Goal: Information Seeking & Learning: Learn about a topic

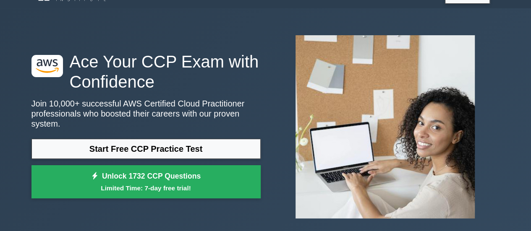
scroll to position [25, 0]
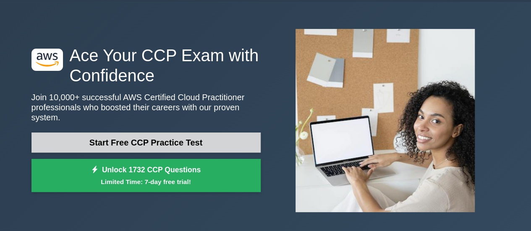
click at [141, 137] on link "Start Free CCP Practice Test" at bounding box center [145, 143] width 229 height 20
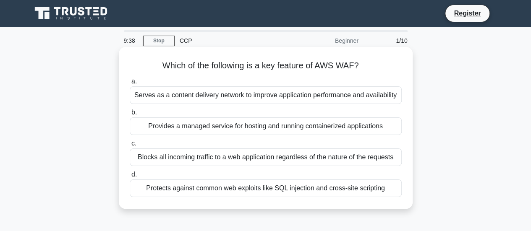
click at [198, 188] on div "Protects against common web exploits like SQL injection and cross-site scripting" at bounding box center [266, 189] width 272 height 18
click at [130, 178] on input "d. Protects against common web exploits like SQL injection and cross-site scrip…" at bounding box center [130, 174] width 0 height 5
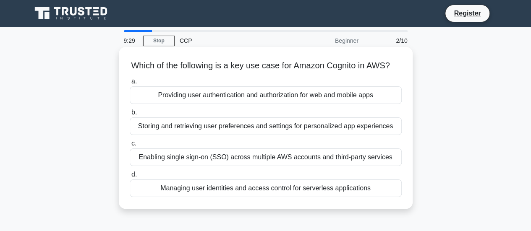
click at [220, 104] on div "Providing user authentication and authorization for web and mobile apps" at bounding box center [266, 95] width 272 height 18
click at [130, 84] on input "a. Providing user authentication and authorization for web and mobile apps" at bounding box center [130, 81] width 0 height 5
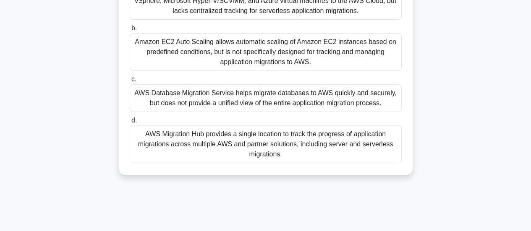
scroll to position [146, 0]
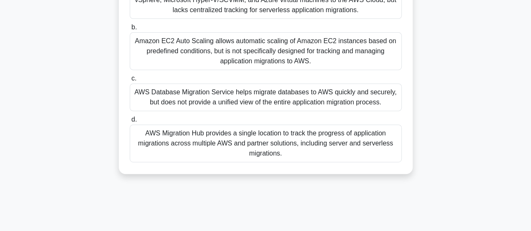
click at [229, 147] on div "AWS Migration Hub provides a single location to track the progress of applicati…" at bounding box center [266, 144] width 272 height 38
click at [130, 123] on input "d. AWS Migration Hub provides a single location to track the progress of applic…" at bounding box center [130, 119] width 0 height 5
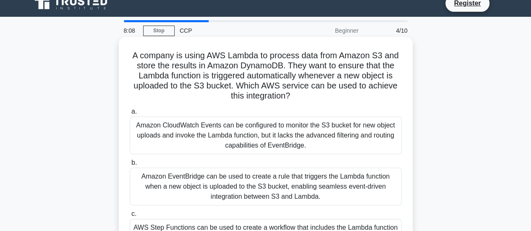
scroll to position [12, 0]
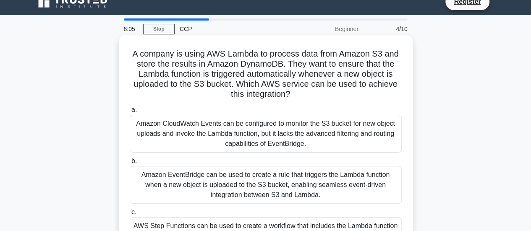
click at [265, 141] on div "Amazon CloudWatch Events can be configured to monitor the S3 bucket for new obj…" at bounding box center [266, 134] width 272 height 38
click at [130, 113] on input "a. Amazon CloudWatch Events can be configured to monitor the S3 bucket for new …" at bounding box center [130, 109] width 0 height 5
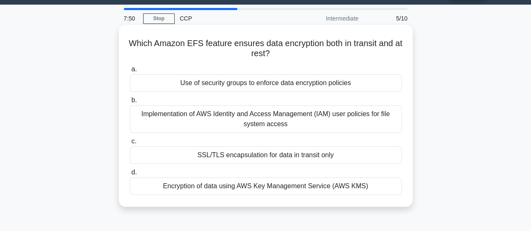
scroll to position [25, 0]
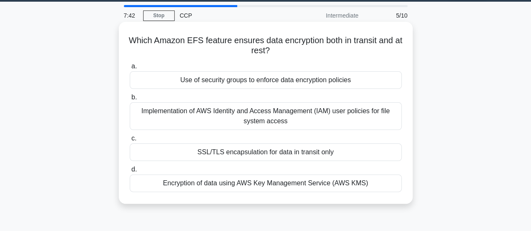
click at [233, 156] on div "SSL/TLS encapsulation for data in transit only" at bounding box center [266, 153] width 272 height 18
click at [130, 141] on input "c. SSL/TLS encapsulation for data in transit only" at bounding box center [130, 138] width 0 height 5
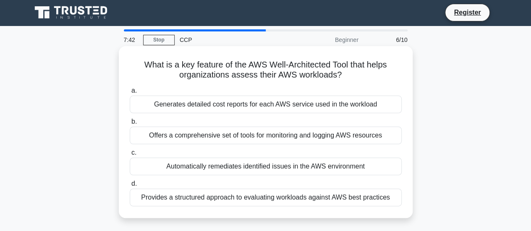
scroll to position [0, 0]
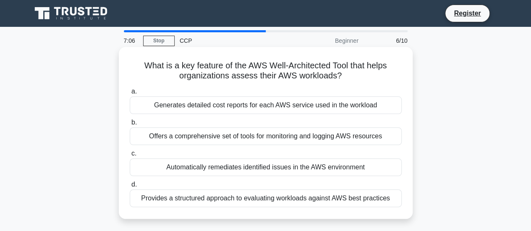
click at [232, 198] on div "Provides a structured approach to evaluating workloads against AWS best practic…" at bounding box center [266, 199] width 272 height 18
click at [130, 188] on input "d. Provides a structured approach to evaluating workloads against AWS best prac…" at bounding box center [130, 184] width 0 height 5
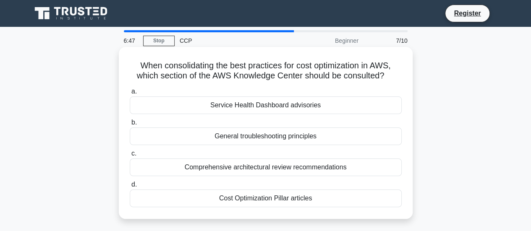
click at [278, 198] on div "Cost Optimization Pillar articles" at bounding box center [266, 199] width 272 height 18
click at [130, 188] on input "d. Cost Optimization Pillar articles" at bounding box center [130, 184] width 0 height 5
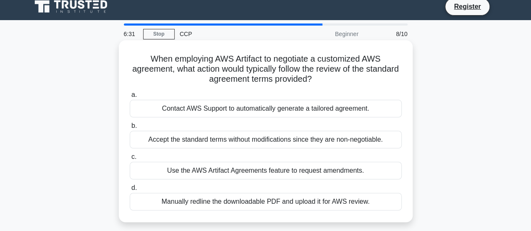
scroll to position [9, 0]
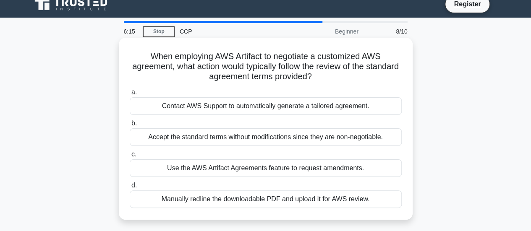
click at [305, 104] on div "Contact AWS Support to automatically generate a tailored agreement." at bounding box center [266, 106] width 272 height 18
click at [130, 95] on input "a. Contact AWS Support to automatically generate a tailored agreement." at bounding box center [130, 92] width 0 height 5
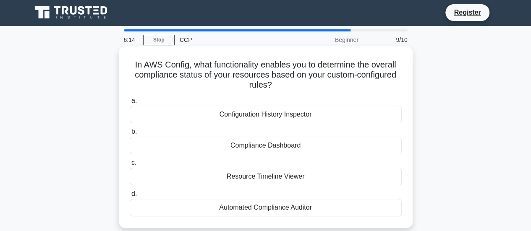
scroll to position [0, 0]
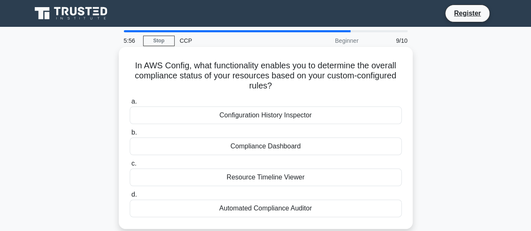
click at [306, 209] on div "Automated Compliance Auditor" at bounding box center [266, 209] width 272 height 18
click at [130, 198] on input "d. Automated Compliance Auditor" at bounding box center [130, 194] width 0 height 5
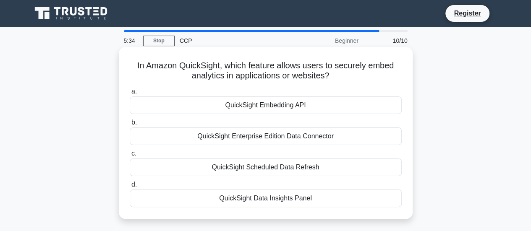
click at [303, 103] on div "QuickSight Embedding API" at bounding box center [266, 106] width 272 height 18
click at [130, 94] on input "a. QuickSight Embedding API" at bounding box center [130, 91] width 0 height 5
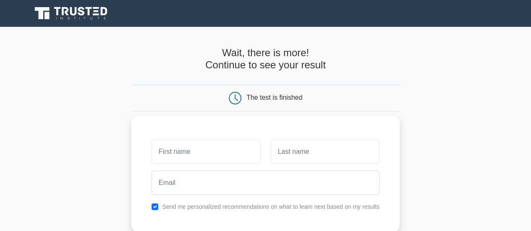
click at [237, 148] on input "text" at bounding box center [206, 152] width 109 height 24
type input "sunil"
click at [327, 149] on input "text" at bounding box center [325, 152] width 109 height 24
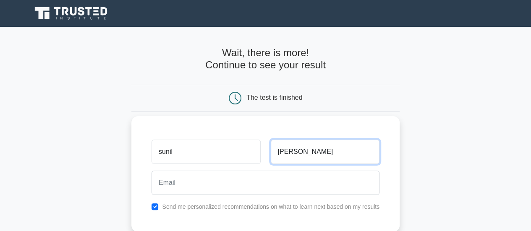
type input "chouhan"
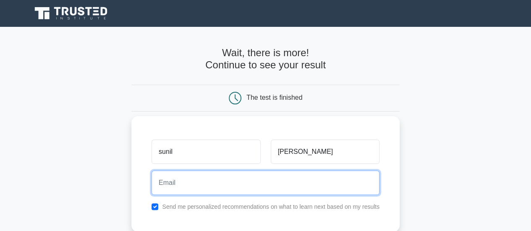
click at [267, 179] on input "email" at bounding box center [266, 183] width 228 height 24
type input "chouhansunilm@gmail.com"
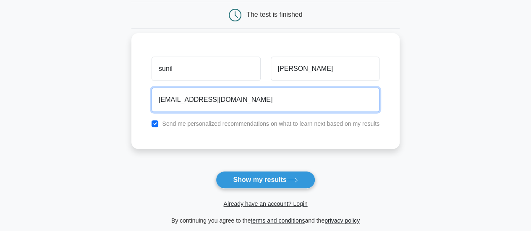
scroll to position [108, 0]
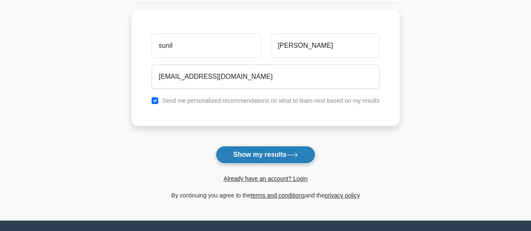
click at [252, 152] on button "Show my results" at bounding box center [265, 155] width 99 height 18
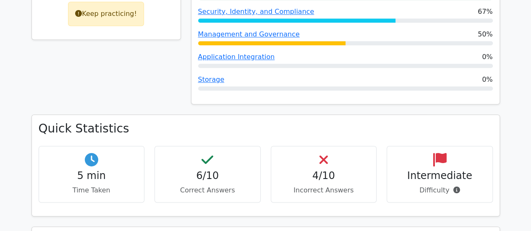
scroll to position [412, 0]
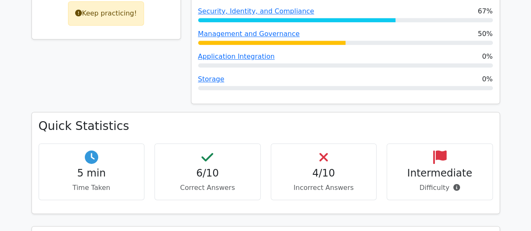
click at [306, 167] on h4 "4/10" at bounding box center [324, 173] width 92 height 12
click at [321, 167] on h4 "4/10" at bounding box center [324, 173] width 92 height 12
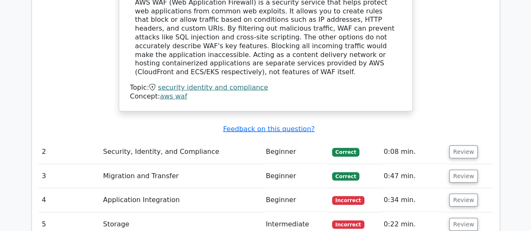
scroll to position [927, 0]
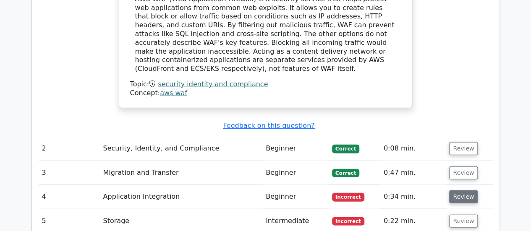
click at [460, 191] on button "Review" at bounding box center [463, 197] width 29 height 13
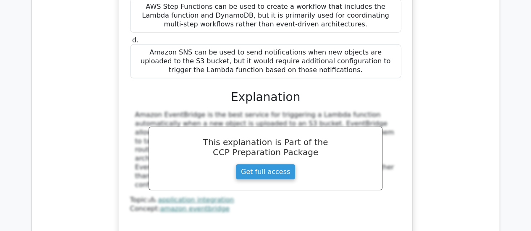
scroll to position [1307, 0]
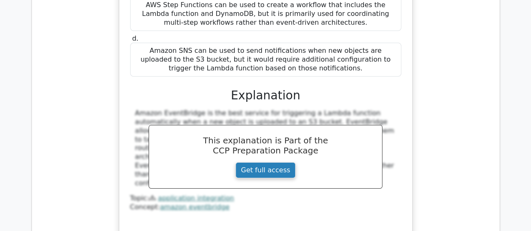
click at [254, 162] on link "Get full access" at bounding box center [265, 170] width 60 height 16
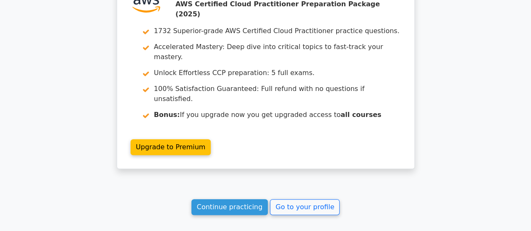
scroll to position [1796, 0]
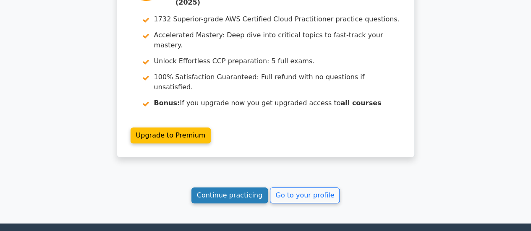
click at [225, 188] on link "Continue practicing" at bounding box center [229, 196] width 77 height 16
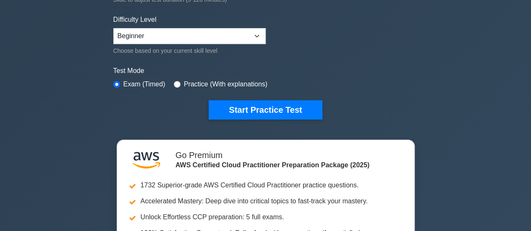
scroll to position [197, 0]
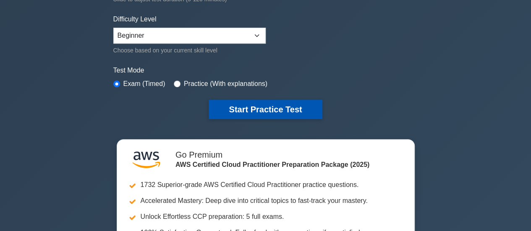
click at [235, 105] on button "Start Practice Test" at bounding box center [265, 109] width 113 height 19
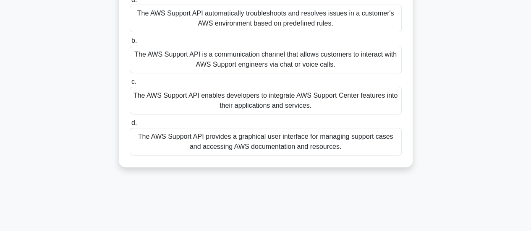
scroll to position [91, 0]
click at [293, 139] on div "The AWS Support API provides a graphical user interface for managing support ca…" at bounding box center [266, 142] width 272 height 28
click at [130, 126] on input "d. The AWS Support API provides a graphical user interface for managing support…" at bounding box center [130, 123] width 0 height 5
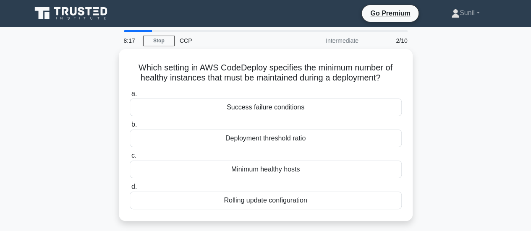
scroll to position [0, 0]
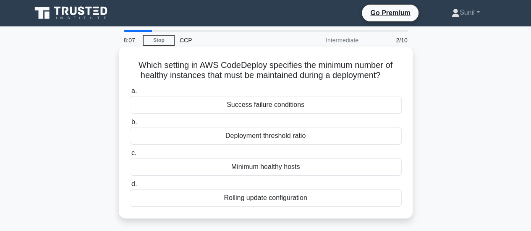
click at [303, 109] on div "Success failure conditions" at bounding box center [266, 105] width 272 height 18
click at [130, 94] on input "a. Success failure conditions" at bounding box center [130, 91] width 0 height 5
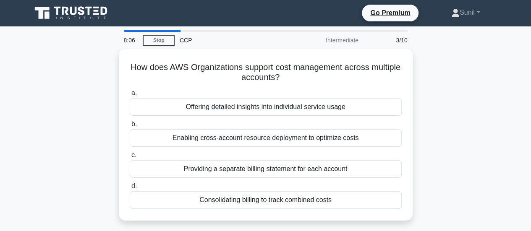
scroll to position [0, 0]
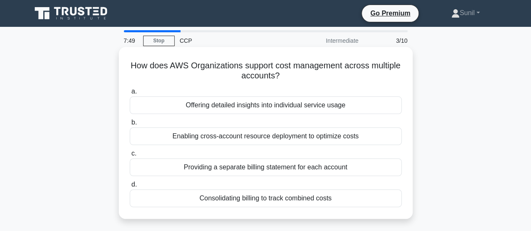
click at [292, 204] on div "Consolidating billing to track combined costs" at bounding box center [266, 199] width 272 height 18
click at [130, 188] on input "d. Consolidating billing to track combined costs" at bounding box center [130, 184] width 0 height 5
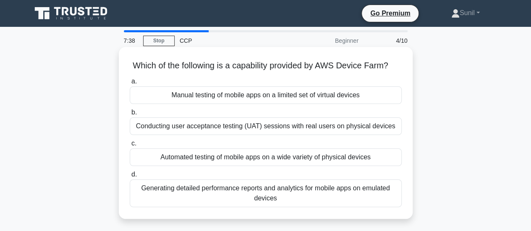
click at [290, 104] on div "Manual testing of mobile apps on a limited set of virtual devices" at bounding box center [266, 95] width 272 height 18
click at [130, 84] on input "a. Manual testing of mobile apps on a limited set of virtual devices" at bounding box center [130, 81] width 0 height 5
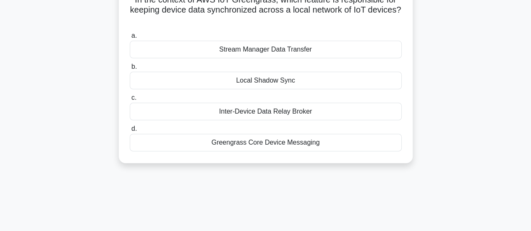
scroll to position [69, 0]
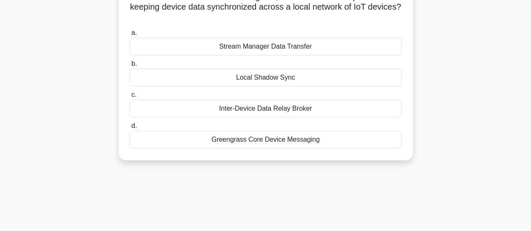
click at [286, 139] on div "Greengrass Core Device Messaging" at bounding box center [266, 140] width 272 height 18
click at [130, 129] on input "d. Greengrass Core Device Messaging" at bounding box center [130, 125] width 0 height 5
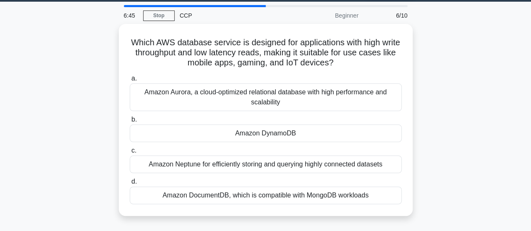
scroll to position [26, 0]
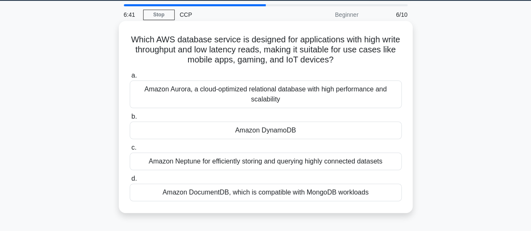
click at [298, 95] on div "Amazon Aurora, a cloud-optimized relational database with high performance and …" at bounding box center [266, 95] width 272 height 28
click at [130, 78] on input "a. Amazon Aurora, a cloud-optimized relational database with high performance a…" at bounding box center [130, 75] width 0 height 5
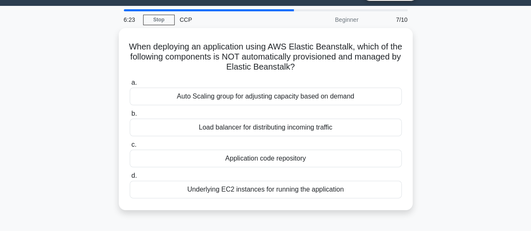
scroll to position [24, 0]
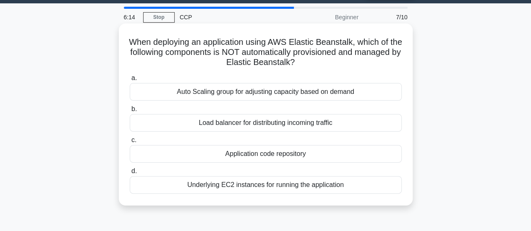
click at [298, 152] on div "Application code repository" at bounding box center [266, 154] width 272 height 18
click at [130, 143] on input "c. Application code repository" at bounding box center [130, 140] width 0 height 5
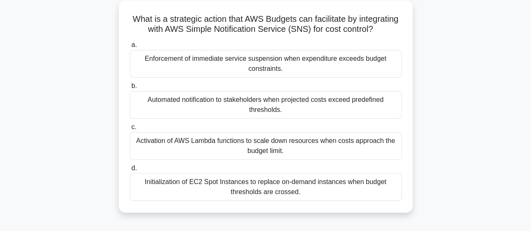
scroll to position [51, 0]
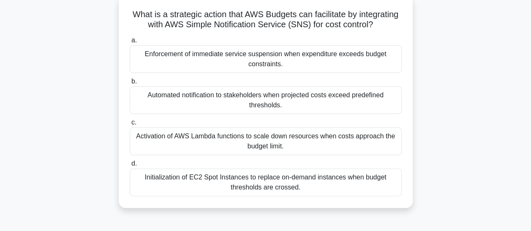
click at [298, 151] on div "Activation of AWS Lambda functions to scale down resources when costs approach …" at bounding box center [266, 142] width 272 height 28
click at [130, 125] on input "c. Activation of AWS Lambda functions to scale down resources when costs approa…" at bounding box center [130, 122] width 0 height 5
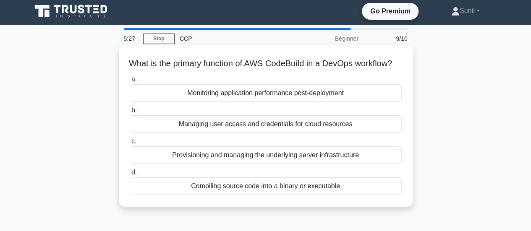
scroll to position [3, 0]
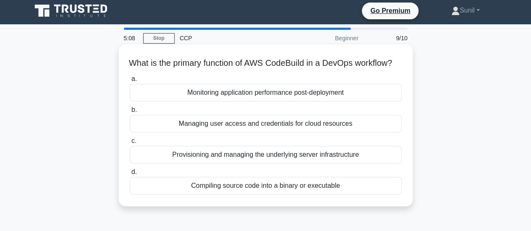
click at [272, 195] on div "Compiling source code into a binary or executable" at bounding box center [266, 186] width 272 height 18
click at [130, 175] on input "d. Compiling source code into a binary or executable" at bounding box center [130, 172] width 0 height 5
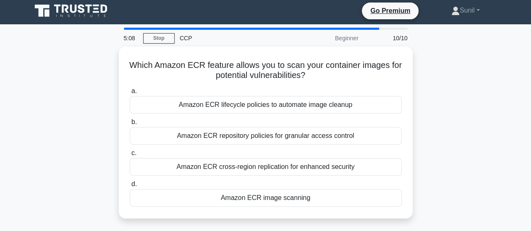
scroll to position [0, 0]
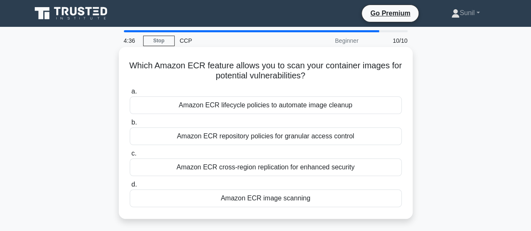
click at [276, 166] on div "Amazon ECR cross-region replication for enhanced security" at bounding box center [266, 168] width 272 height 18
click at [130, 157] on input "c. Amazon ECR cross-region replication for enhanced security" at bounding box center [130, 153] width 0 height 5
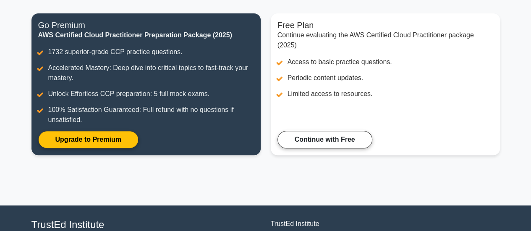
scroll to position [101, 0]
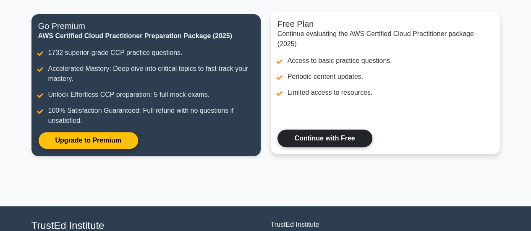
click at [302, 137] on link "Continue with Free" at bounding box center [324, 139] width 95 height 18
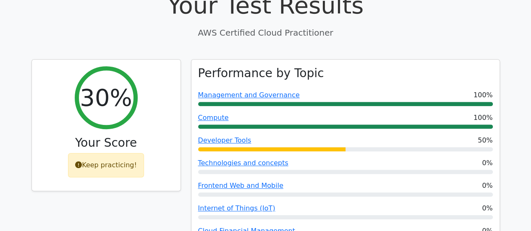
scroll to position [259, 0]
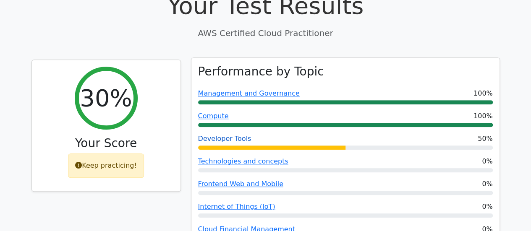
click at [229, 135] on link "Developer Tools" at bounding box center [224, 139] width 53 height 8
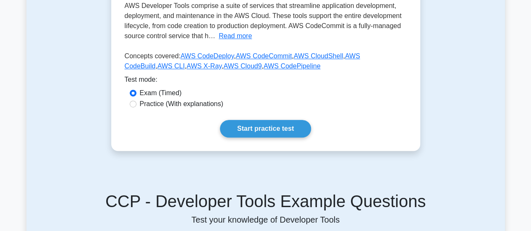
scroll to position [229, 0]
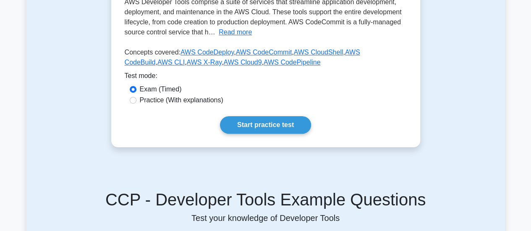
click at [196, 95] on label "Practice (With explanations)" at bounding box center [182, 100] width 84 height 10
click at [136, 97] on input "Practice (With explanations)" at bounding box center [133, 100] width 7 height 7
radio input "true"
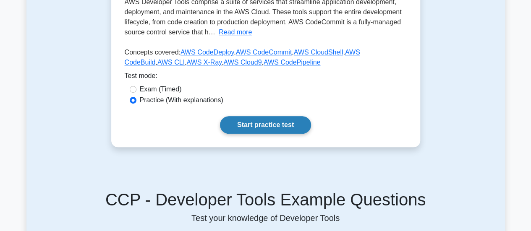
click at [252, 116] on link "Start practice test" at bounding box center [265, 125] width 91 height 18
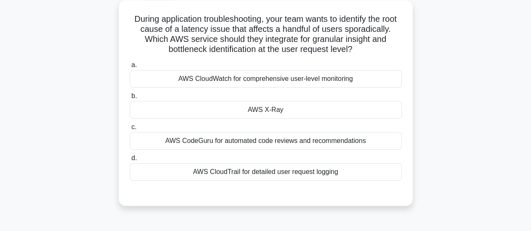
scroll to position [47, 0]
click at [263, 112] on div "AWS X-Ray" at bounding box center [266, 110] width 272 height 18
click at [130, 99] on input "b. AWS X-Ray" at bounding box center [130, 95] width 0 height 5
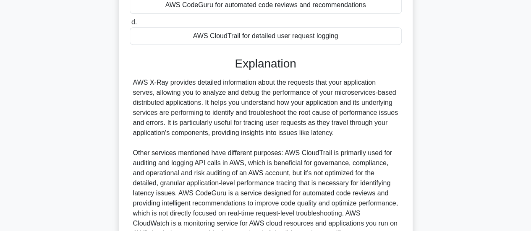
scroll to position [184, 0]
